Goal: Information Seeking & Learning: Learn about a topic

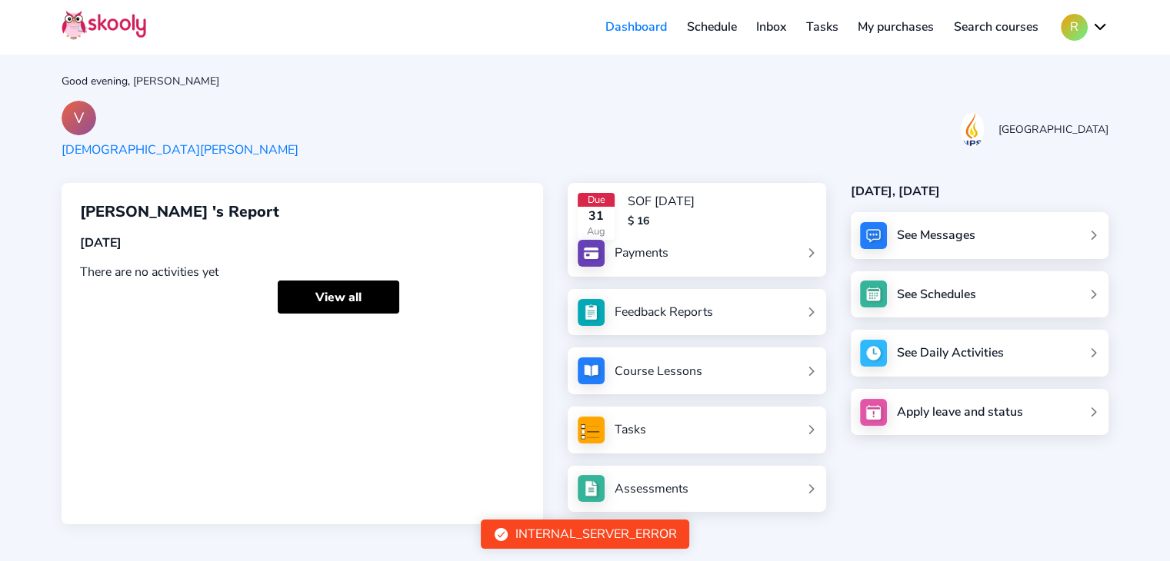
click at [1050, 243] on div "See Messages" at bounding box center [979, 235] width 258 height 47
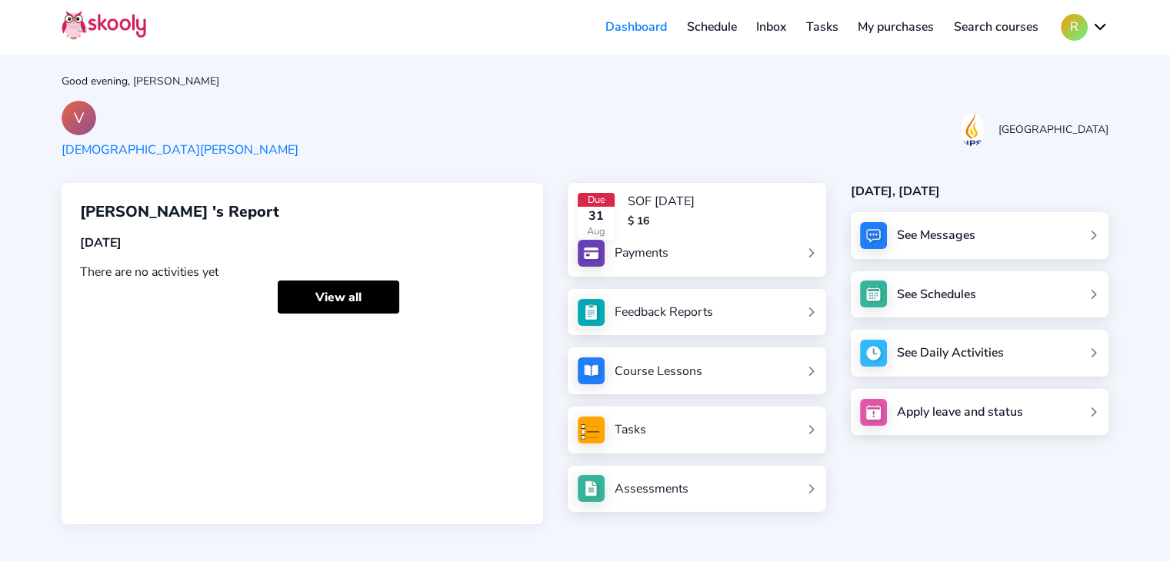
click at [775, 32] on link "Inbox" at bounding box center [771, 27] width 50 height 25
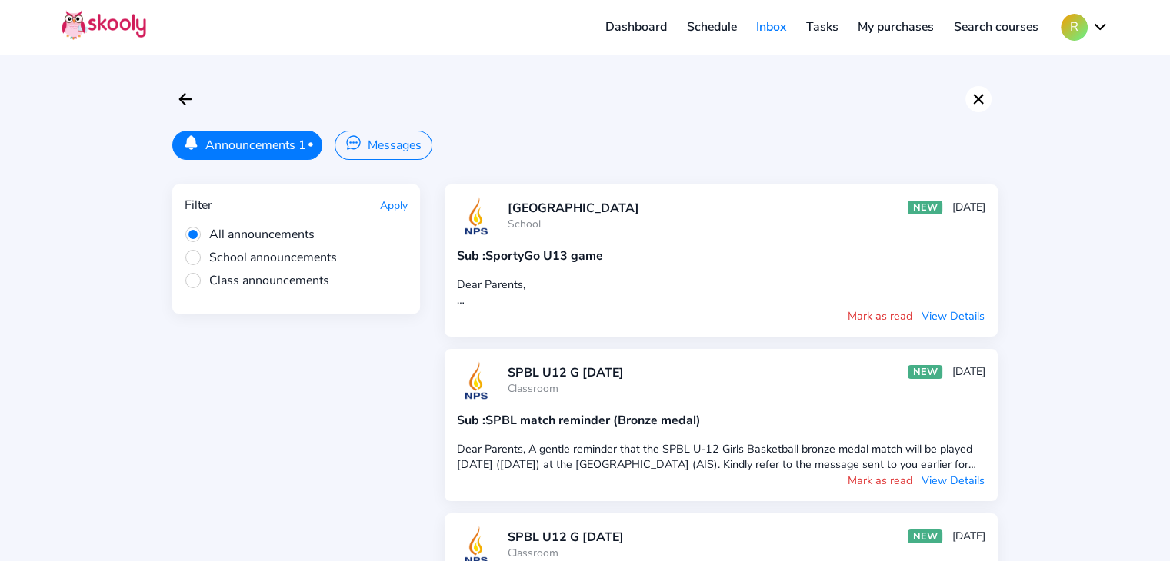
click at [977, 101] on icon "Close" at bounding box center [978, 99] width 18 height 18
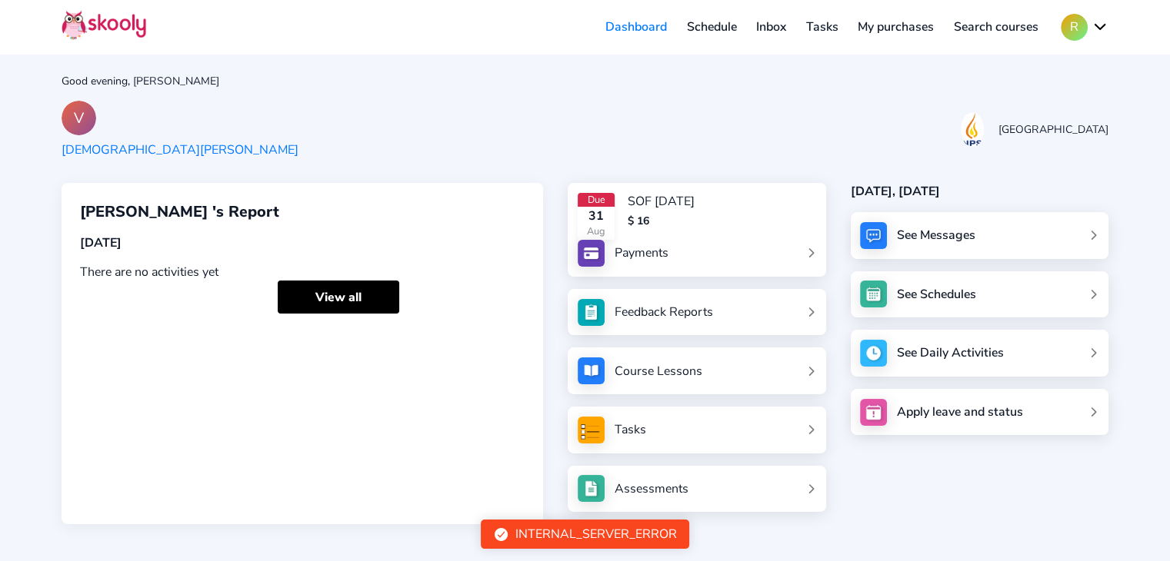
click at [759, 74] on div "Good evening, [PERSON_NAME]" at bounding box center [585, 81] width 1046 height 15
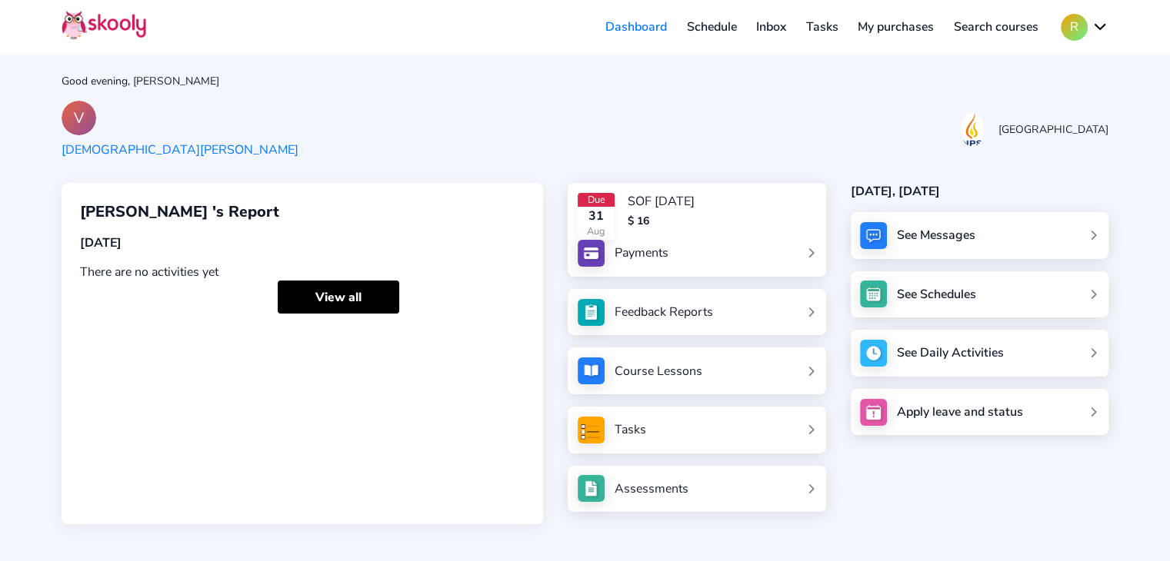
click at [769, 38] on link "Inbox" at bounding box center [771, 27] width 50 height 25
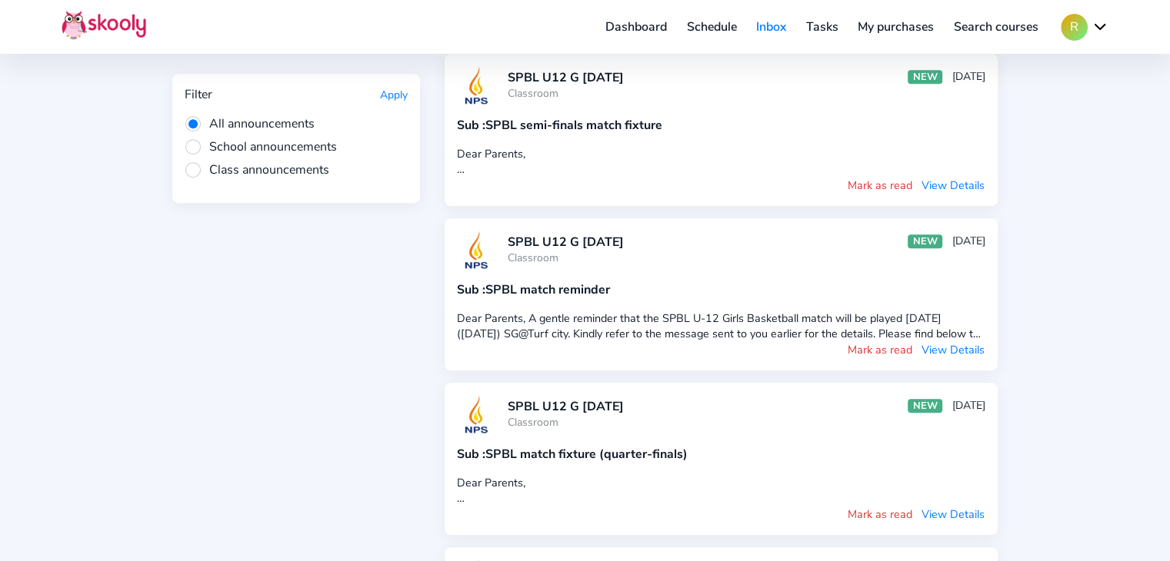
scroll to position [951, 0]
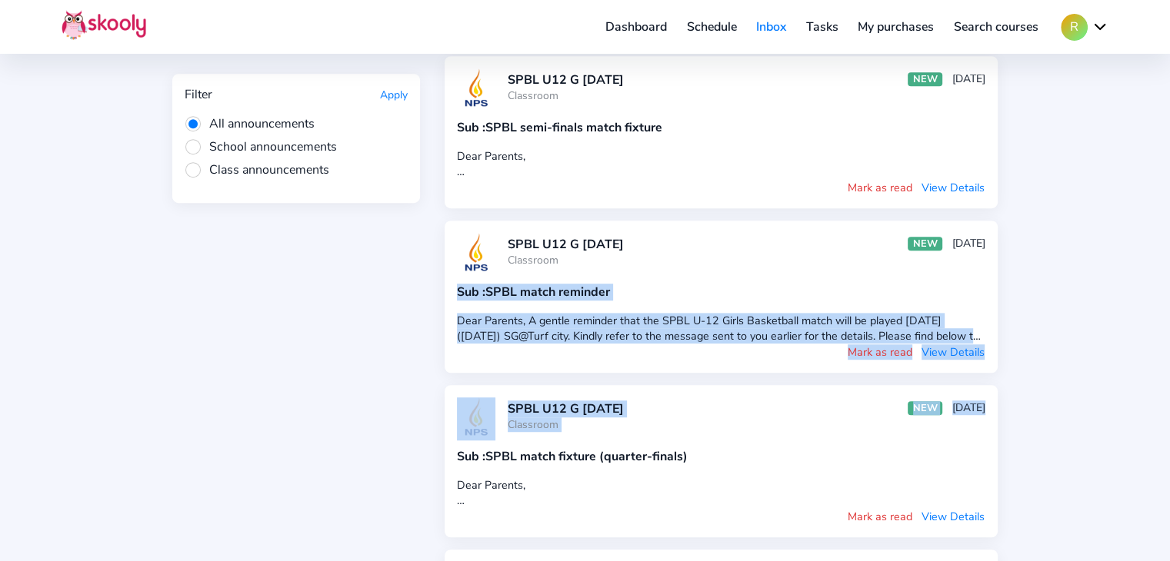
drag, startPoint x: 1161, startPoint y: 405, endPoint x: 1128, endPoint y: 238, distance: 170.1
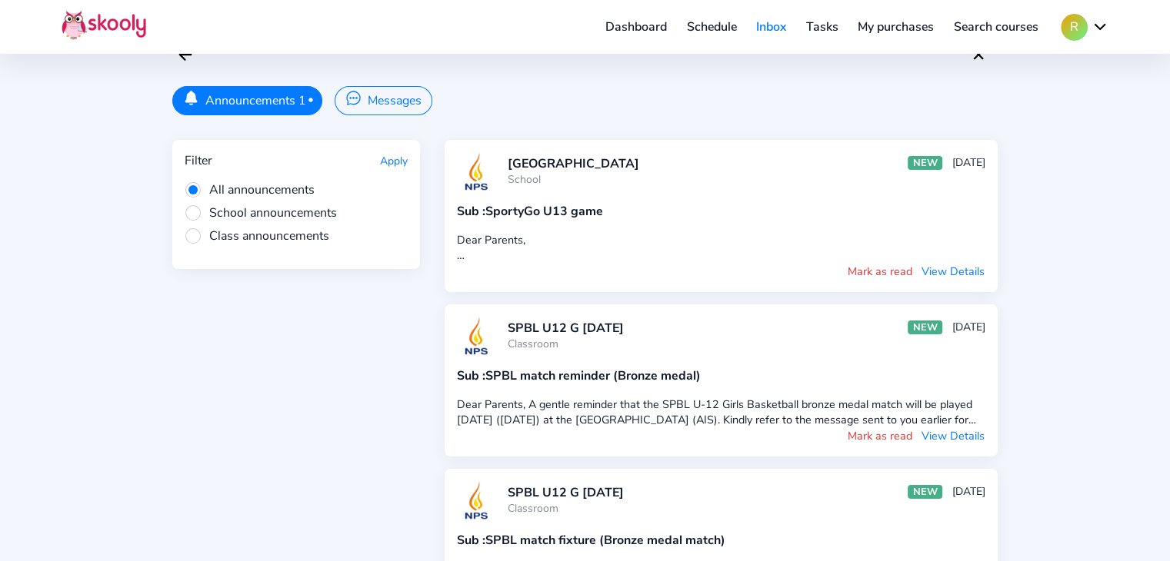
scroll to position [0, 0]
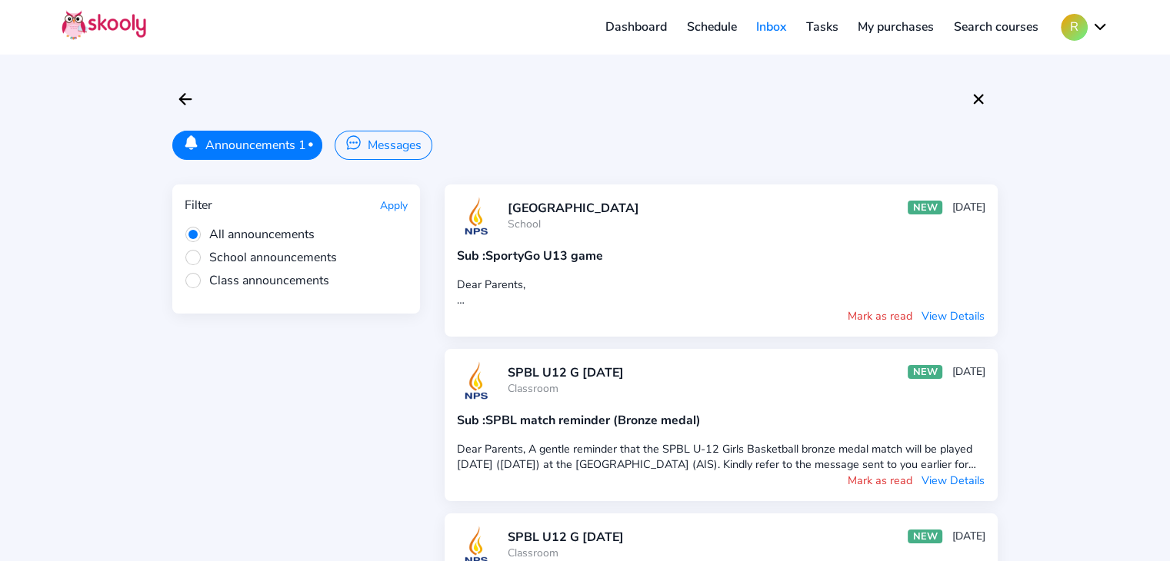
click at [473, 278] on div "Dear Parents, Kindly ignore the previous skooly message regarding the SportyGo …" at bounding box center [721, 292] width 528 height 31
drag, startPoint x: 473, startPoint y: 278, endPoint x: 1180, endPoint y: 111, distance: 726.6
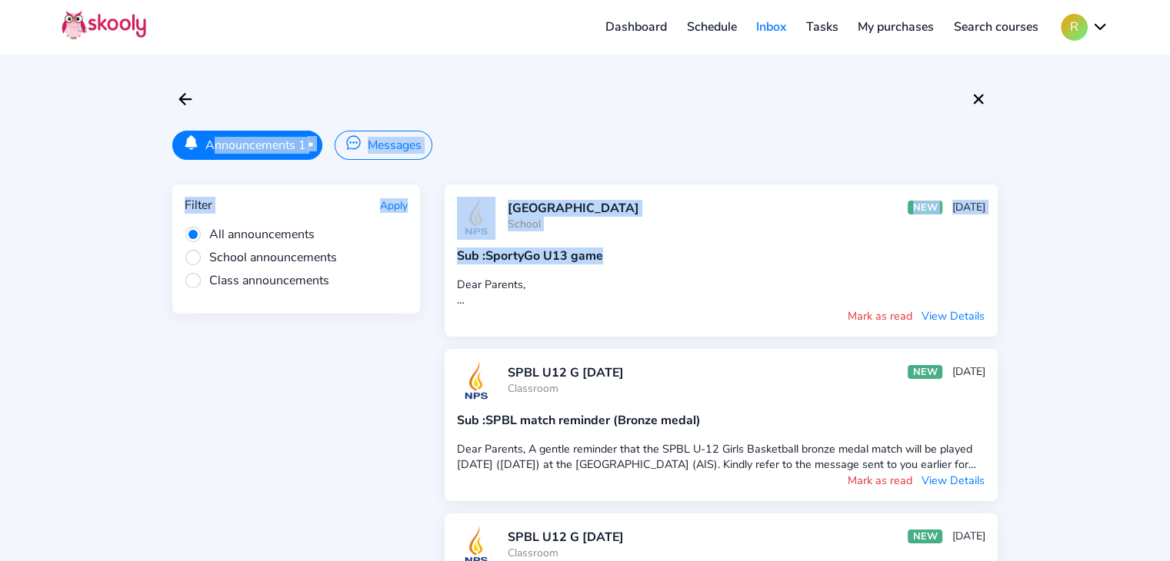
click at [937, 200] on div "NEW [DATE]" at bounding box center [946, 207] width 78 height 15
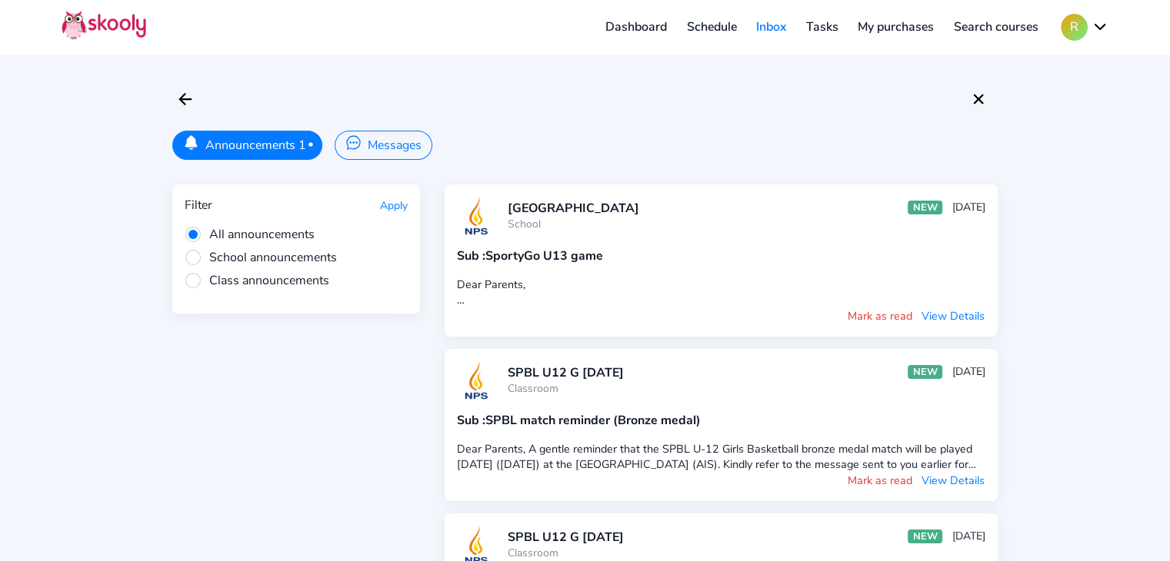
click at [937, 200] on div "NEW [DATE]" at bounding box center [946, 207] width 78 height 15
click at [911, 201] on div "NEW" at bounding box center [924, 208] width 35 height 14
drag, startPoint x: 911, startPoint y: 201, endPoint x: 877, endPoint y: 317, distance: 121.2
click at [877, 317] on div "[GEOGRAPHIC_DATA] NEW [DATE] Sub : SportyGo U13 game Dear Parents, Kindly ignor…" at bounding box center [720, 261] width 553 height 152
click at [877, 317] on button "Mark as read" at bounding box center [880, 316] width 66 height 17
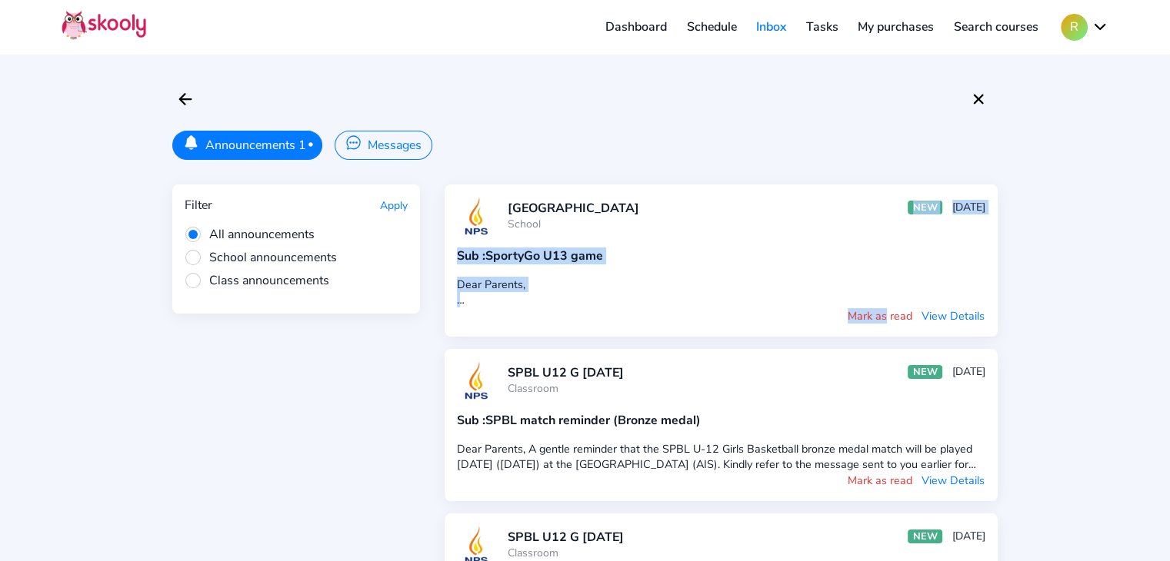
click at [892, 317] on button "Mark as read" at bounding box center [880, 316] width 66 height 17
click at [890, 315] on button "Mark as read" at bounding box center [880, 316] width 66 height 17
click at [921, 320] on button "View Details" at bounding box center [952, 316] width 65 height 17
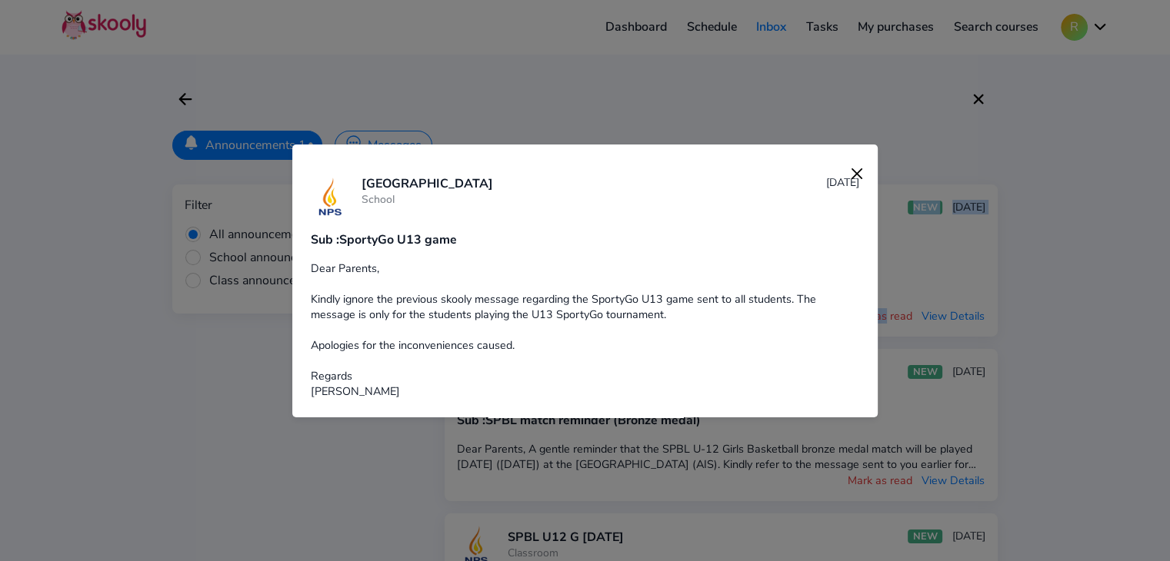
click at [846, 181] on img at bounding box center [857, 174] width 22 height 22
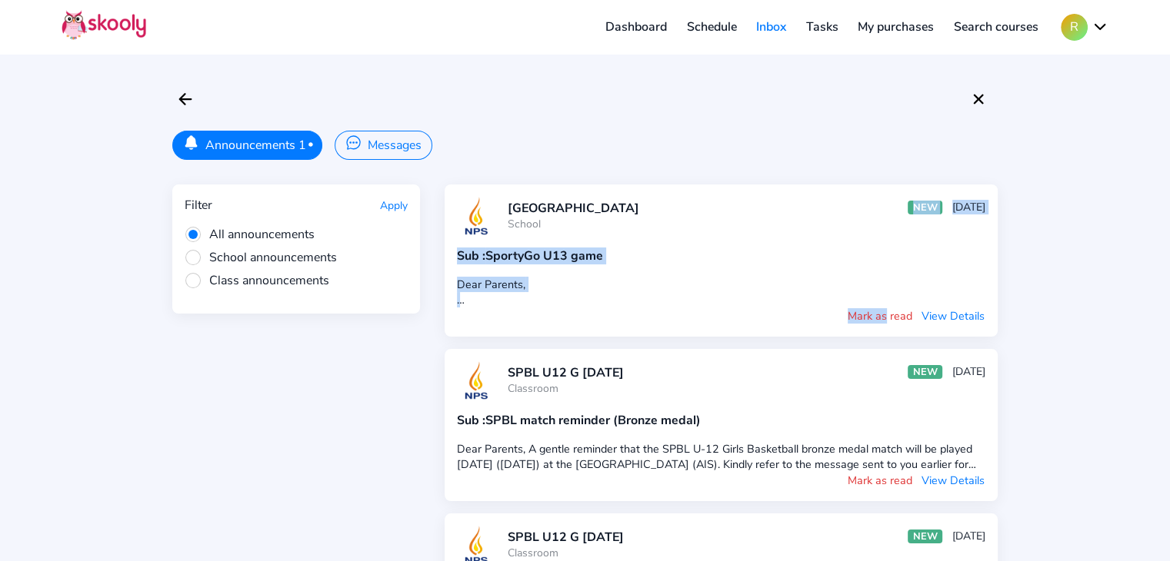
click at [901, 312] on button "Mark as read" at bounding box center [880, 316] width 66 height 17
drag, startPoint x: 901, startPoint y: 312, endPoint x: 883, endPoint y: 309, distance: 18.0
click at [883, 309] on button "Mark as read" at bounding box center [880, 316] width 66 height 17
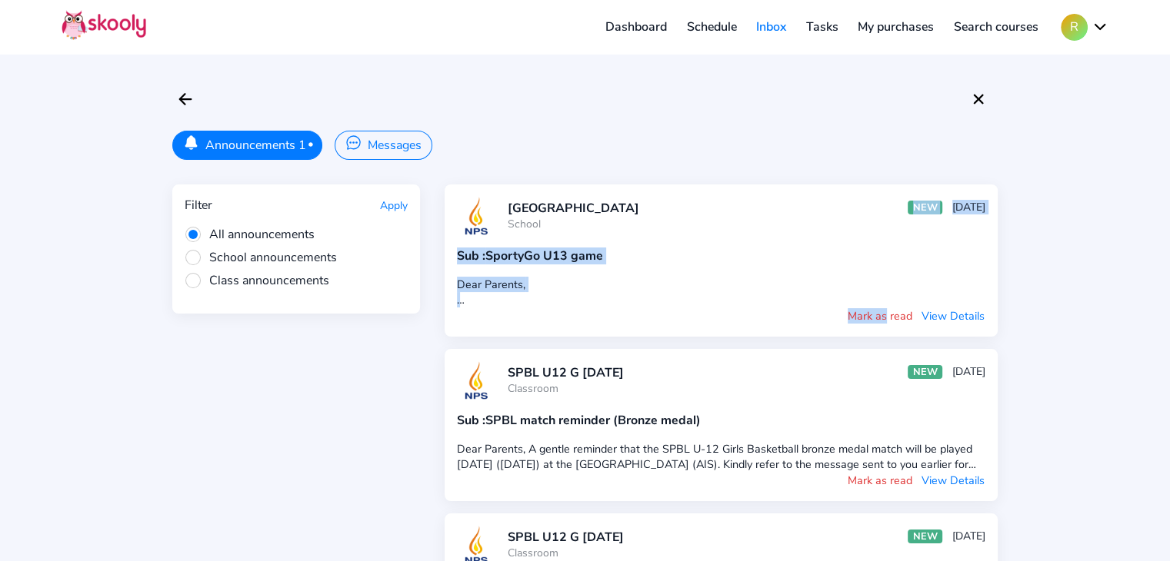
click at [883, 309] on button "Mark as read" at bounding box center [880, 316] width 66 height 17
click at [885, 308] on button "Mark as read" at bounding box center [880, 316] width 66 height 17
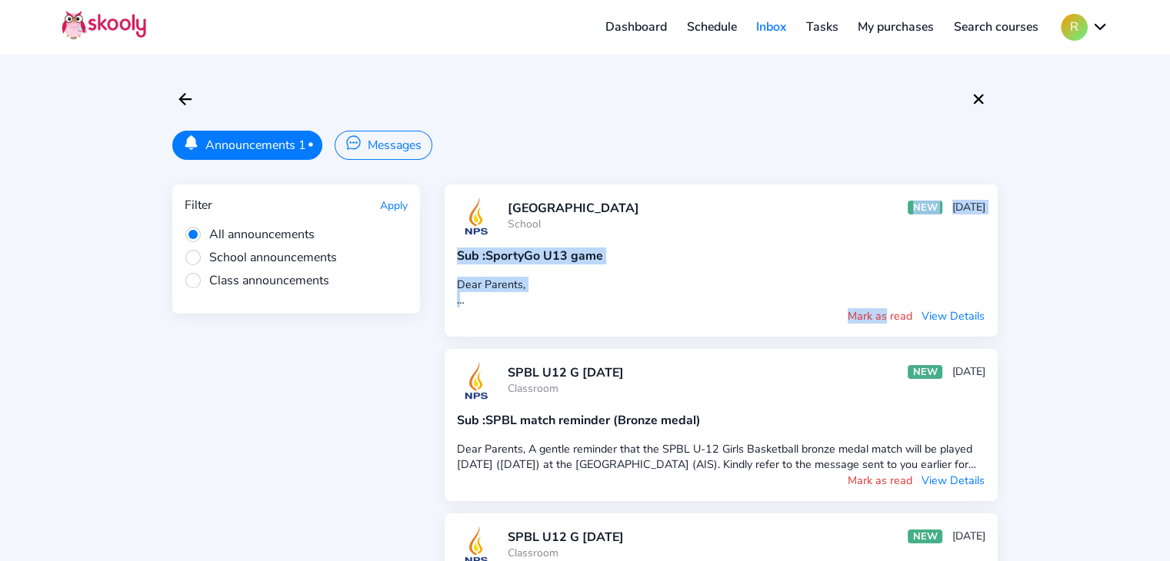
click at [875, 311] on button "Mark as read" at bounding box center [880, 316] width 66 height 17
click at [863, 315] on button "Mark as read" at bounding box center [880, 316] width 66 height 17
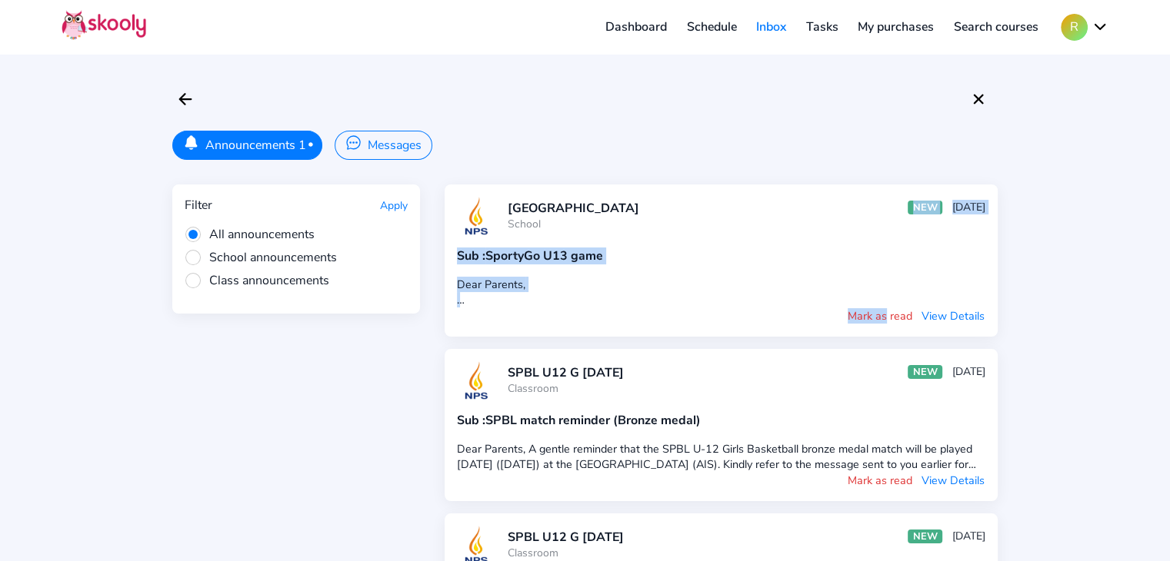
click at [863, 315] on button "Mark as read" at bounding box center [880, 316] width 66 height 17
drag, startPoint x: 863, startPoint y: 315, endPoint x: 967, endPoint y: 321, distance: 104.7
click at [967, 321] on div "Mark as read View Details" at bounding box center [721, 316] width 528 height 17
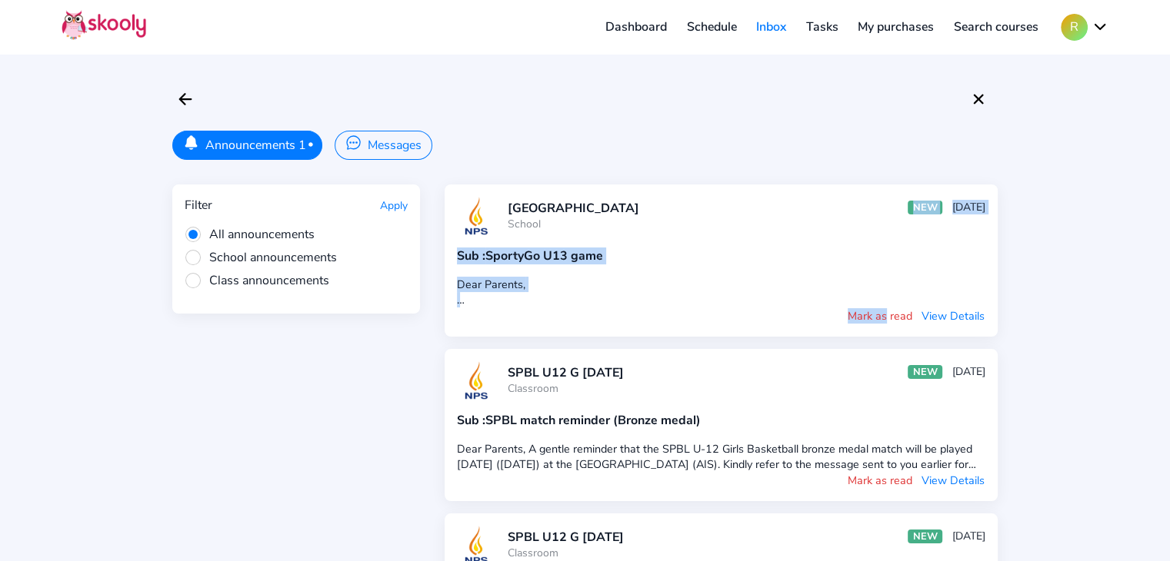
click at [967, 321] on button "View Details" at bounding box center [952, 316] width 65 height 17
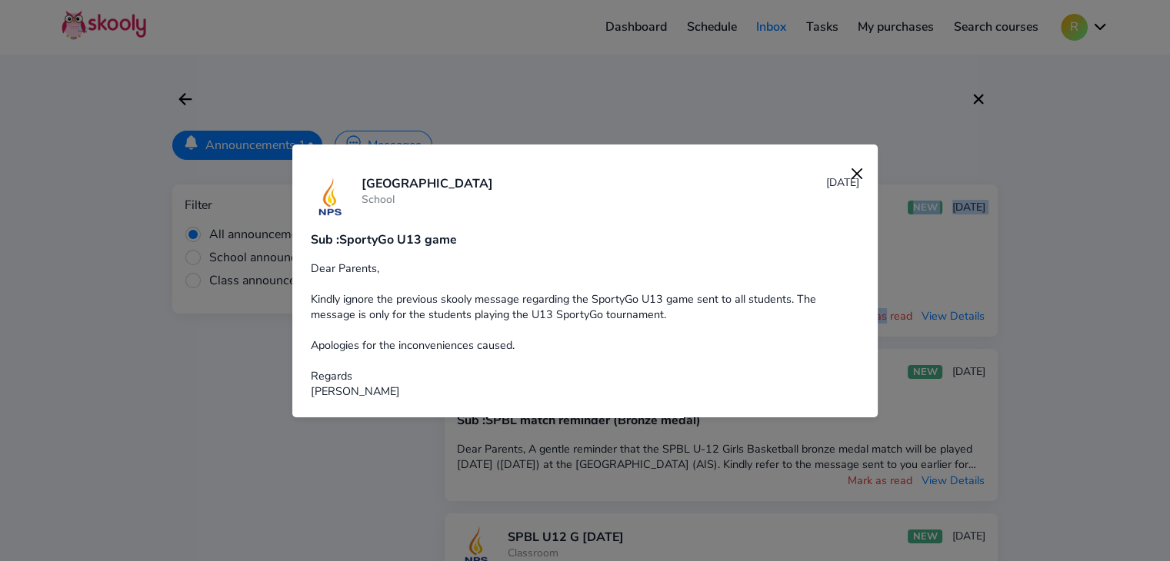
click at [967, 321] on div at bounding box center [585, 280] width 1170 height 561
click at [967, 321] on button "View Details" at bounding box center [952, 316] width 65 height 17
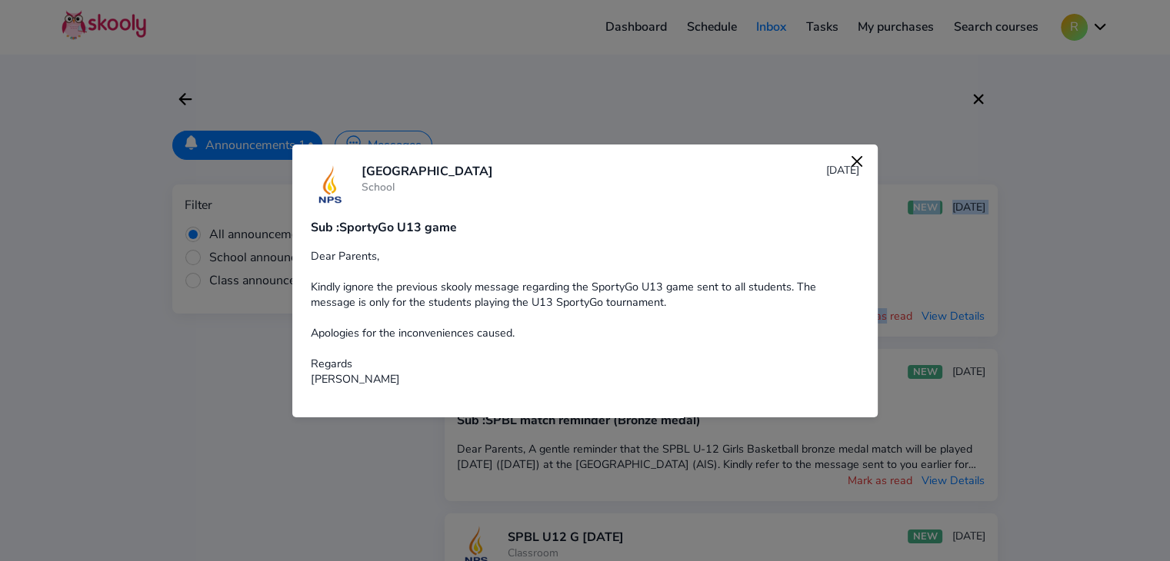
click at [846, 165] on img at bounding box center [857, 162] width 22 height 22
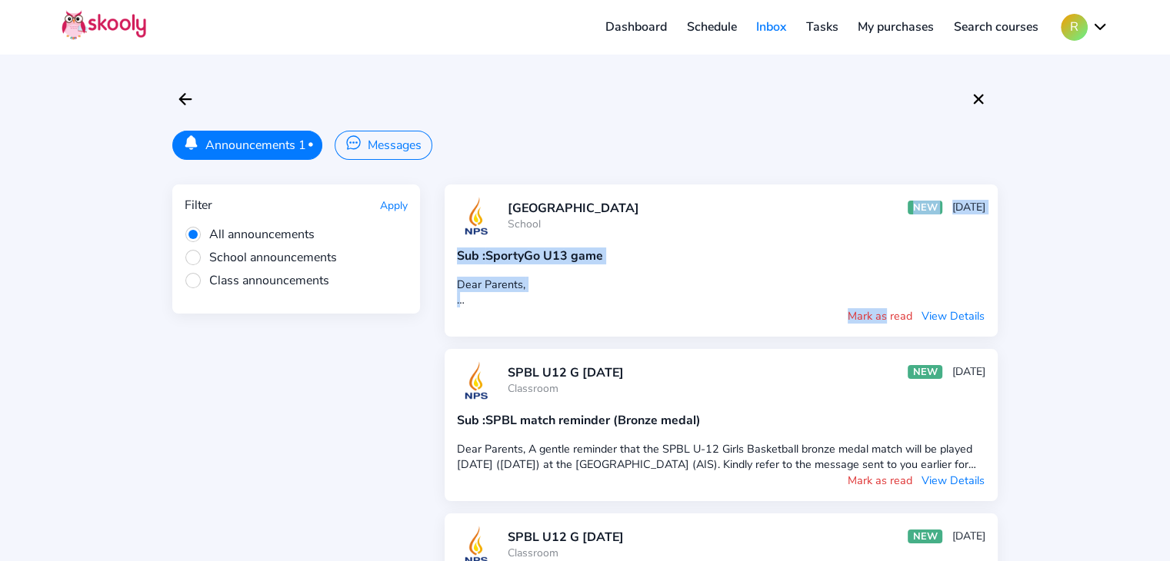
click at [877, 314] on button "Mark as read" at bounding box center [880, 316] width 66 height 17
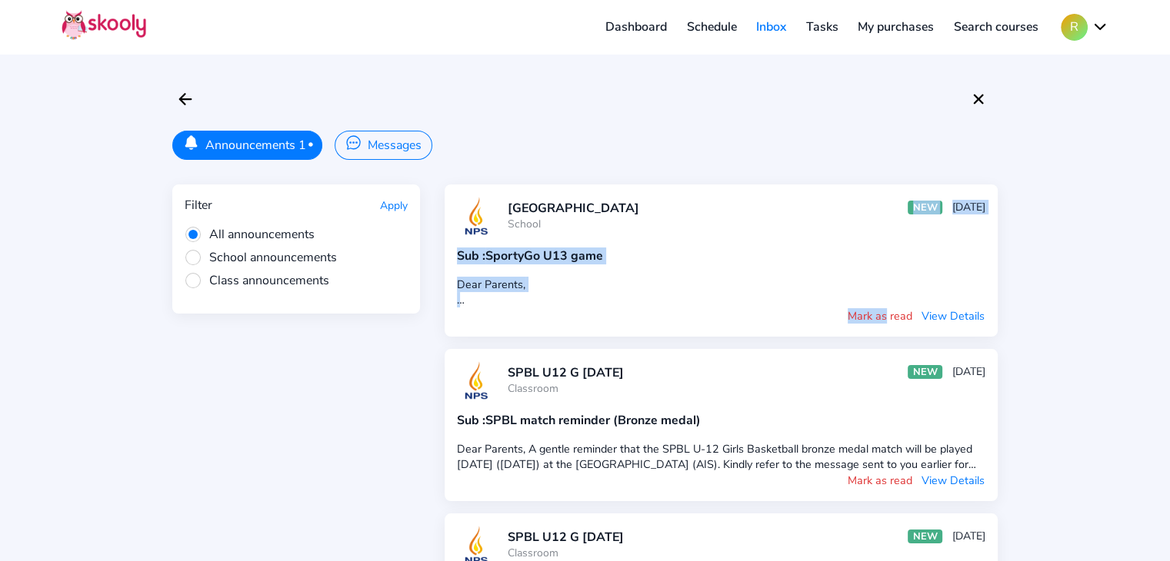
click at [877, 314] on button "Mark as read" at bounding box center [880, 316] width 66 height 17
click at [866, 472] on button "Mark as read" at bounding box center [880, 480] width 66 height 17
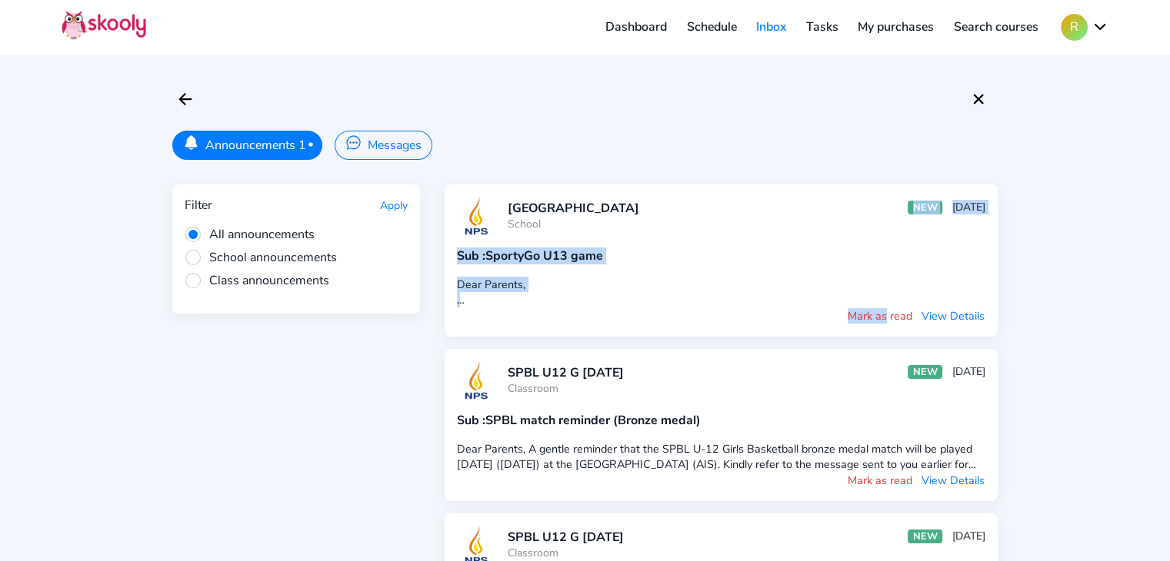
click at [866, 472] on button "Mark as read" at bounding box center [880, 480] width 66 height 17
click at [984, 22] on link "Search courses" at bounding box center [995, 27] width 105 height 25
